Goal: Task Accomplishment & Management: Use online tool/utility

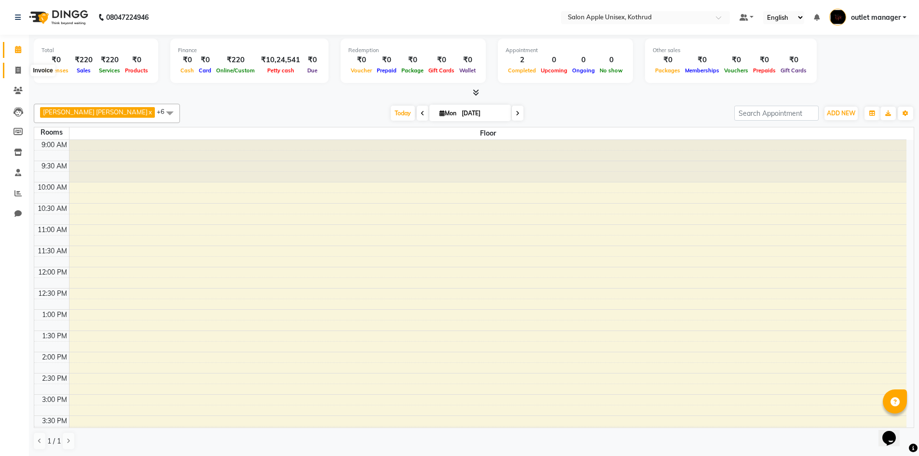
click at [16, 65] on span at bounding box center [18, 70] width 17 height 11
click at [16, 67] on icon at bounding box center [17, 70] width 5 height 7
select select "service"
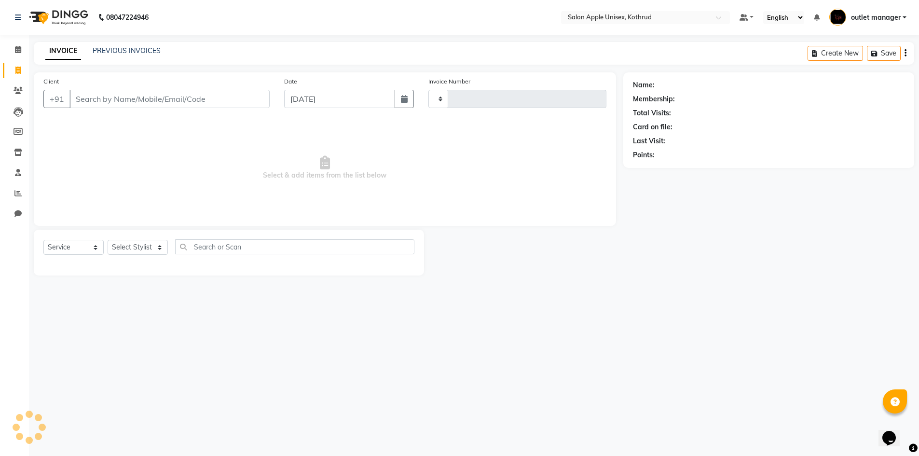
type input "0995"
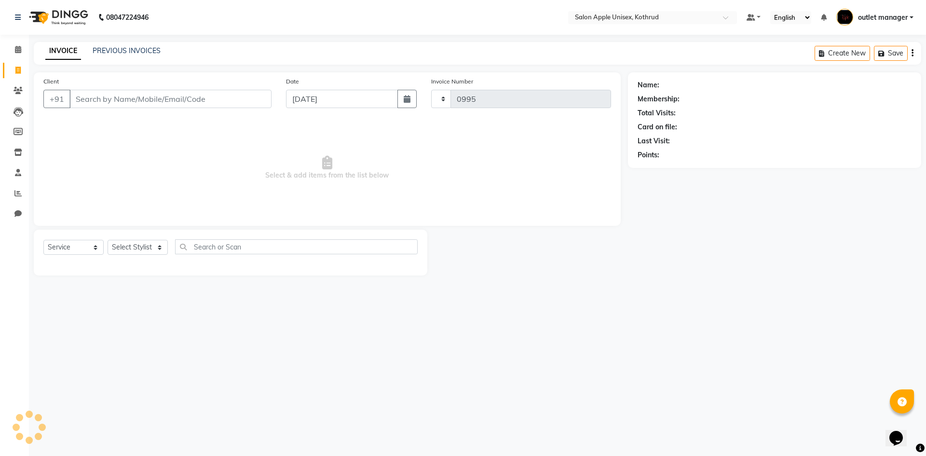
select select "139"
click at [18, 89] on icon at bounding box center [18, 90] width 9 height 7
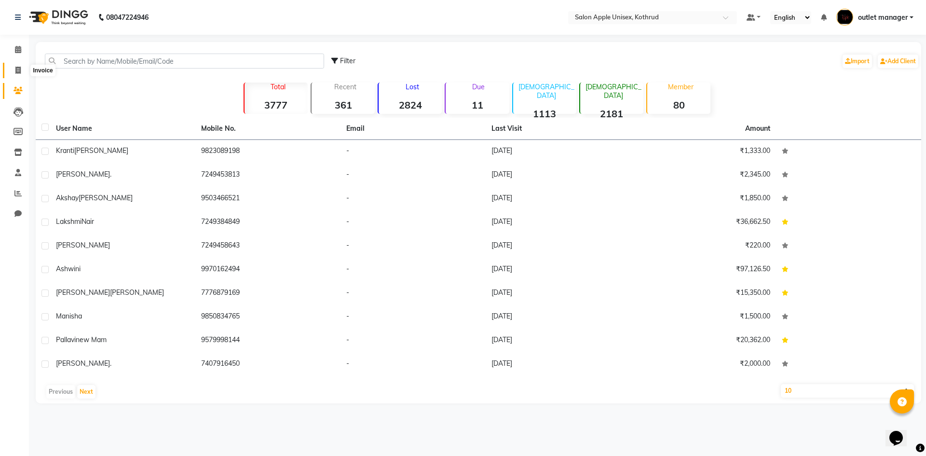
click at [16, 74] on span at bounding box center [18, 70] width 17 height 11
select select "service"
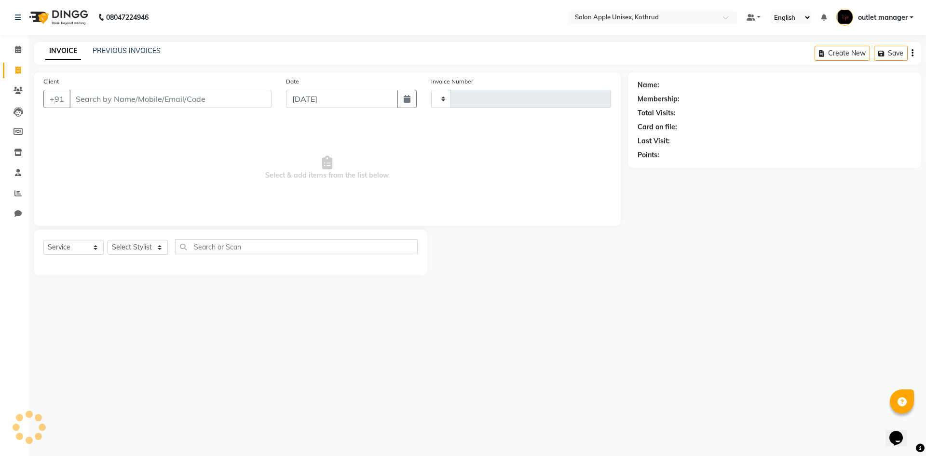
type input "0995"
select select "139"
click at [93, 47] on link "PREVIOUS INVOICES" at bounding box center [127, 50] width 68 height 9
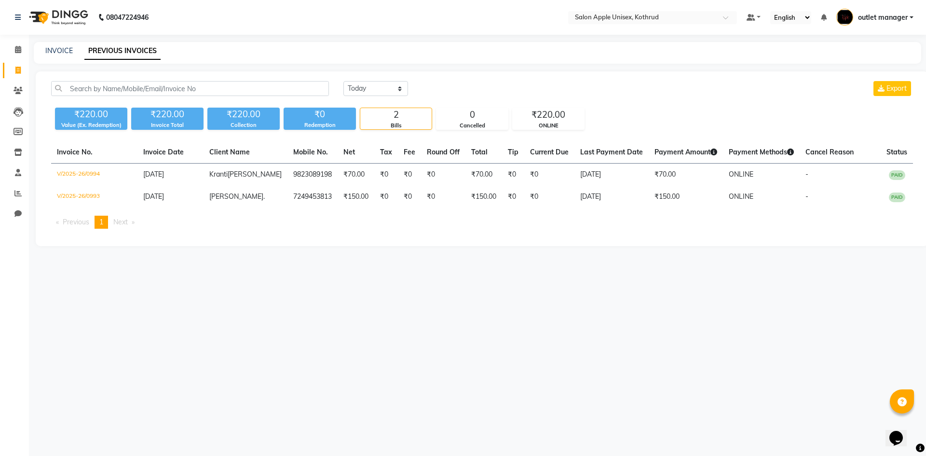
click at [51, 96] on main "INVOICE PREVIOUS INVOICES [DATE] [DATE] Custom Range Export ₹220.00 Value (Ex. …" at bounding box center [477, 151] width 897 height 219
